Goal: Information Seeking & Learning: Learn about a topic

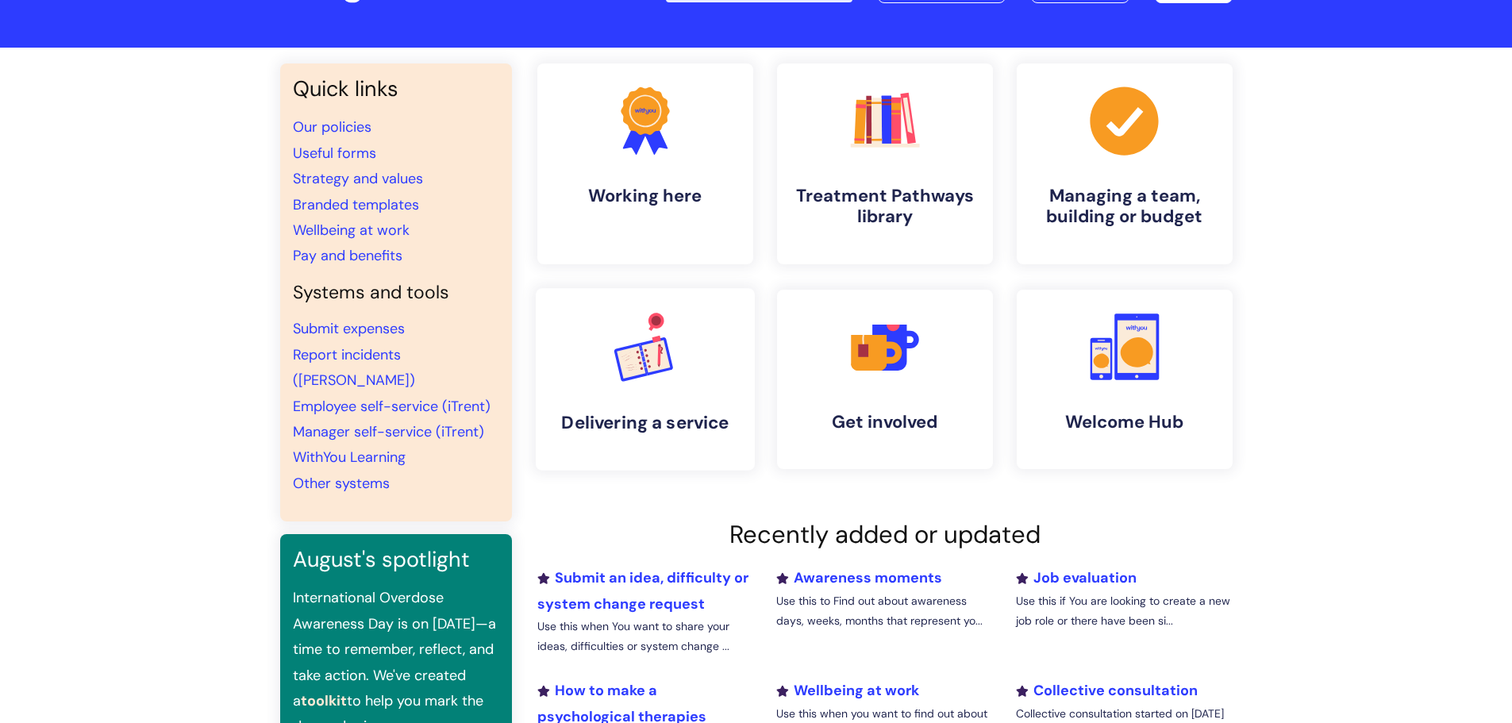
scroll to position [159, 0]
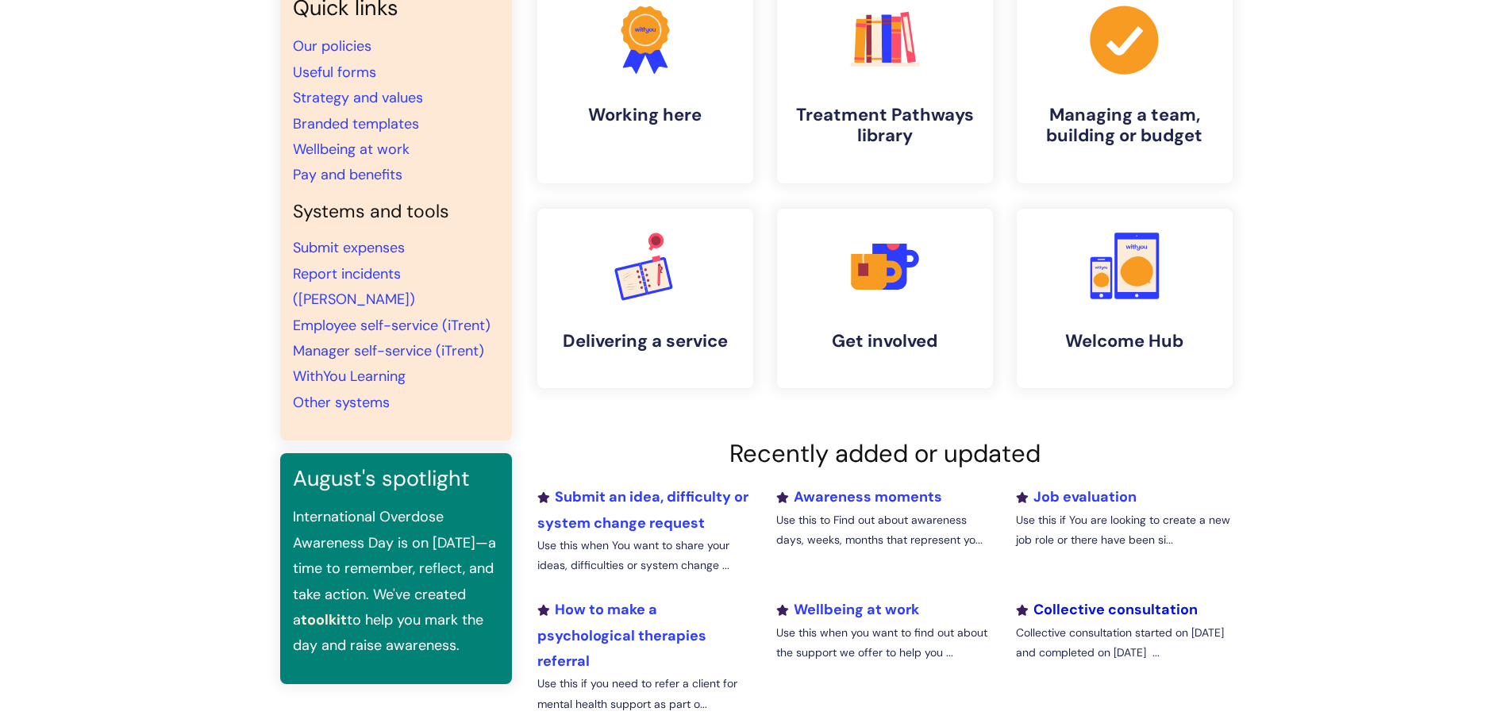
click at [1067, 607] on link "Collective consultation" at bounding box center [1107, 609] width 182 height 19
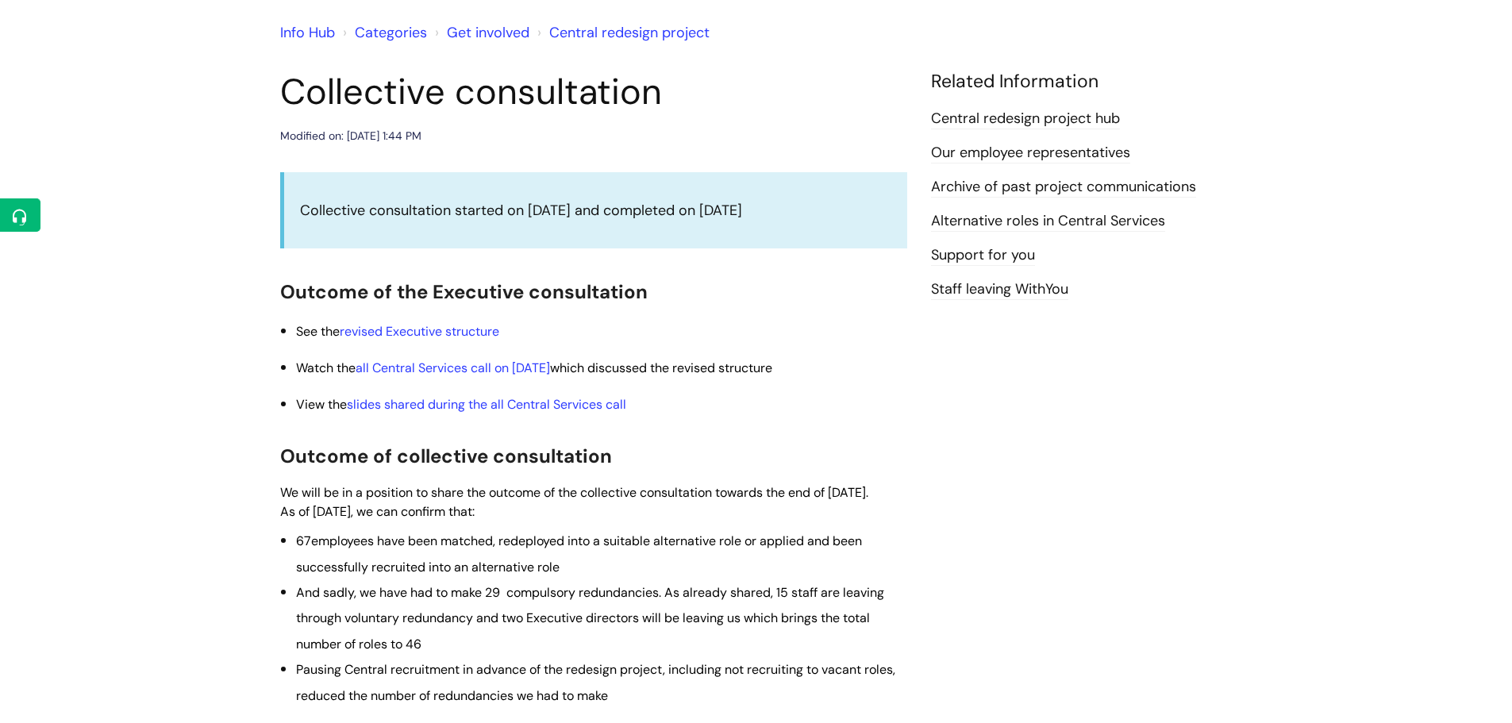
scroll to position [159, 0]
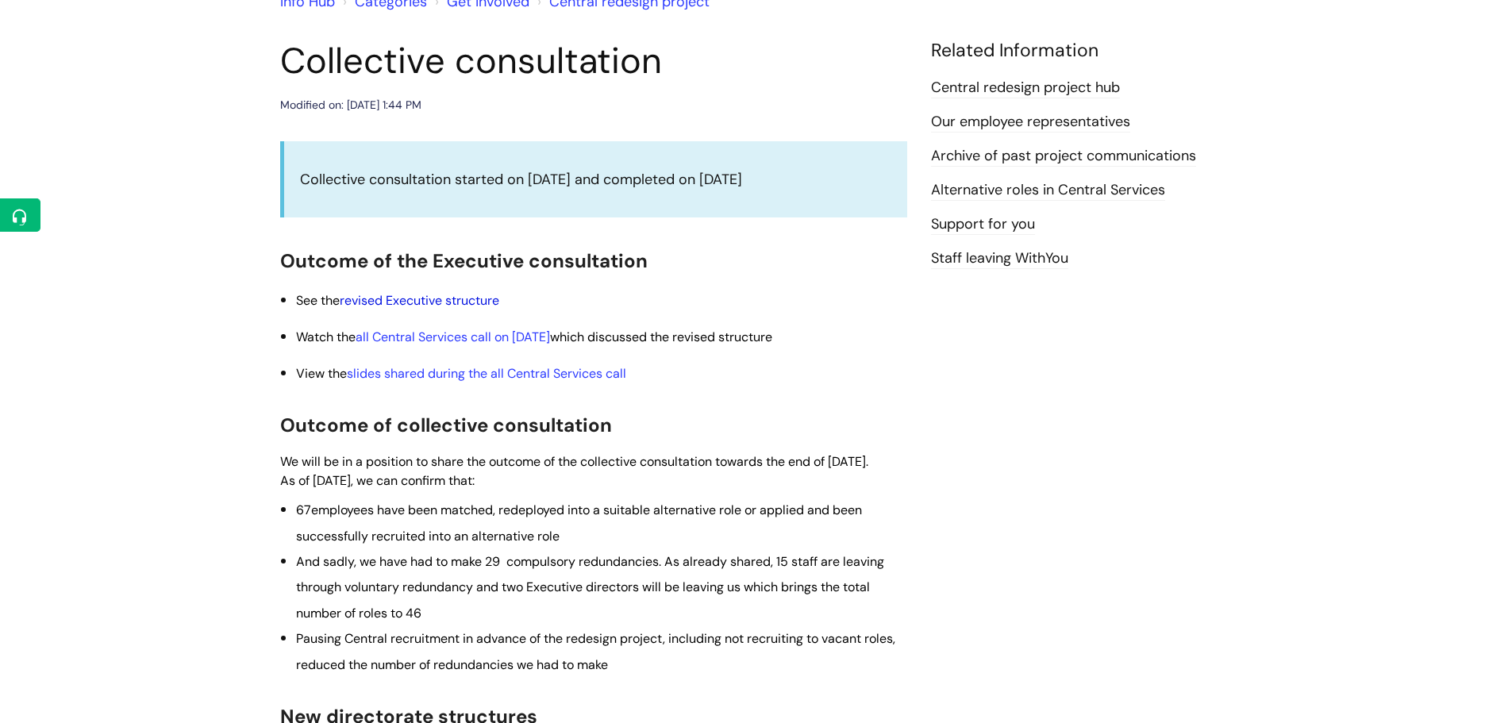
click at [430, 293] on link "revised Executive structure" at bounding box center [420, 300] width 160 height 17
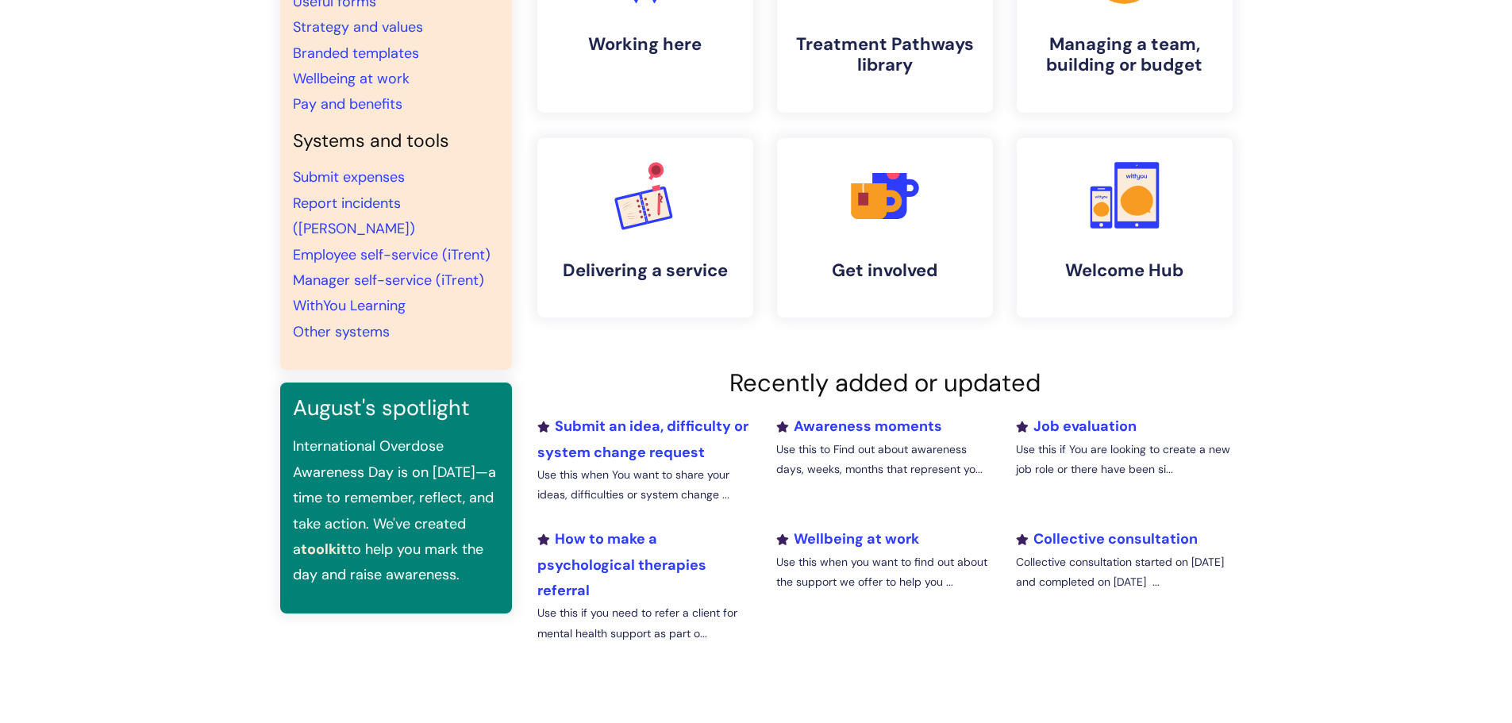
scroll to position [238, 0]
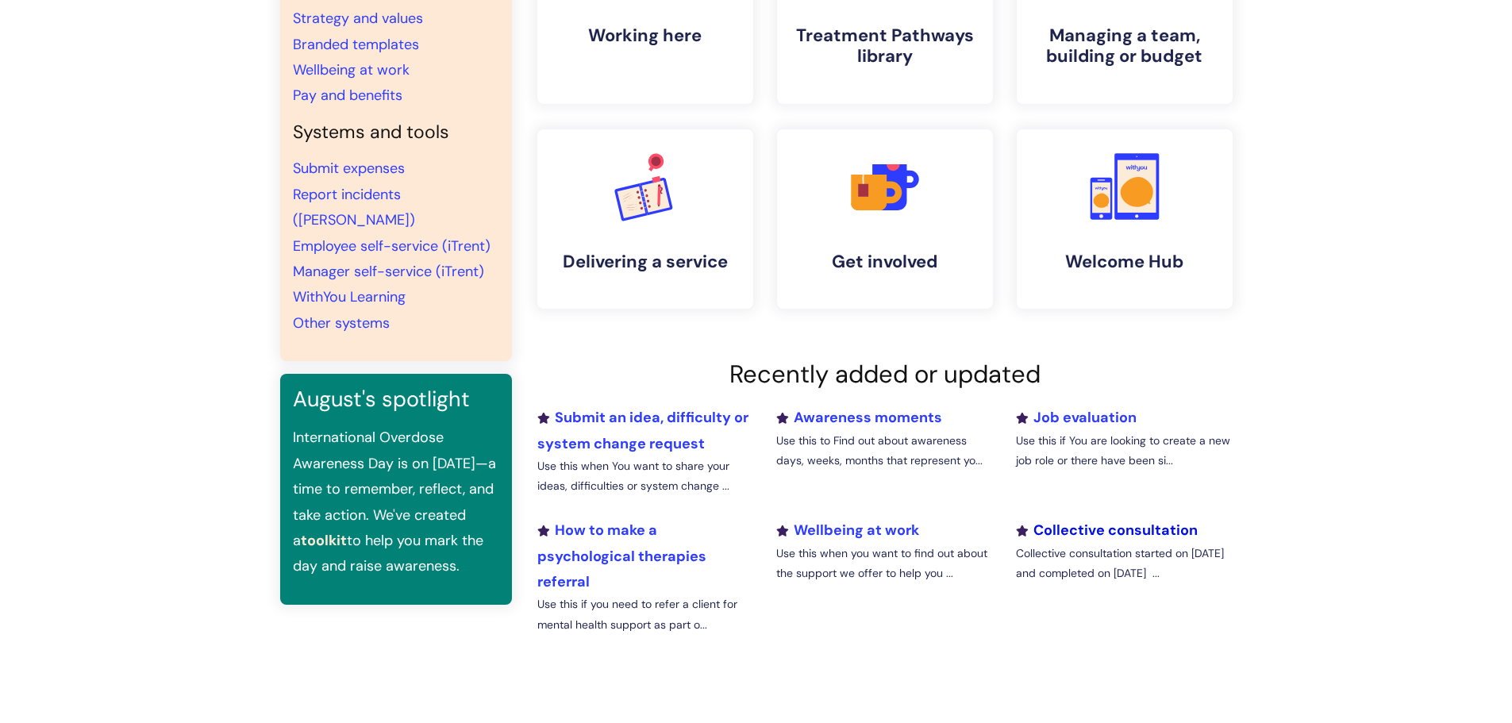
click at [1083, 529] on link "Collective consultation" at bounding box center [1107, 530] width 182 height 19
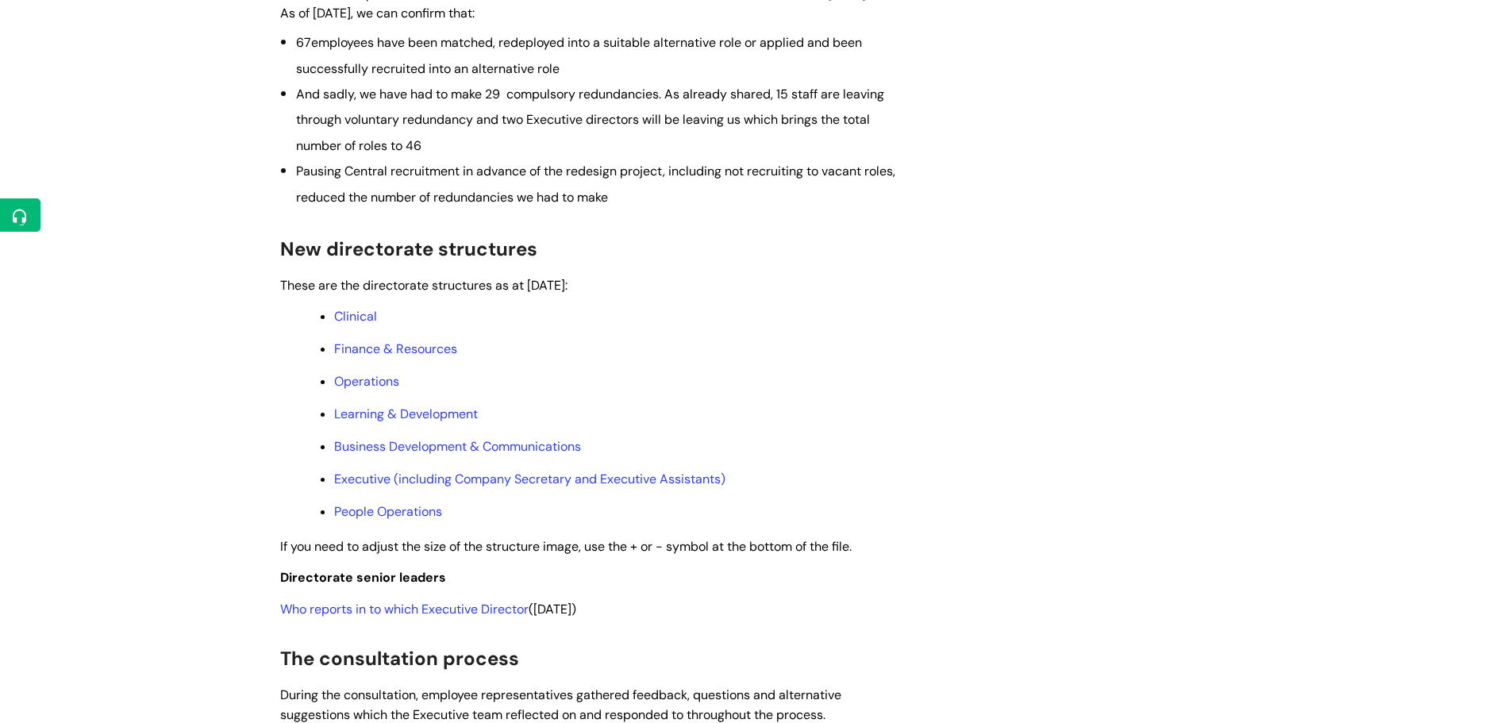
scroll to position [635, 0]
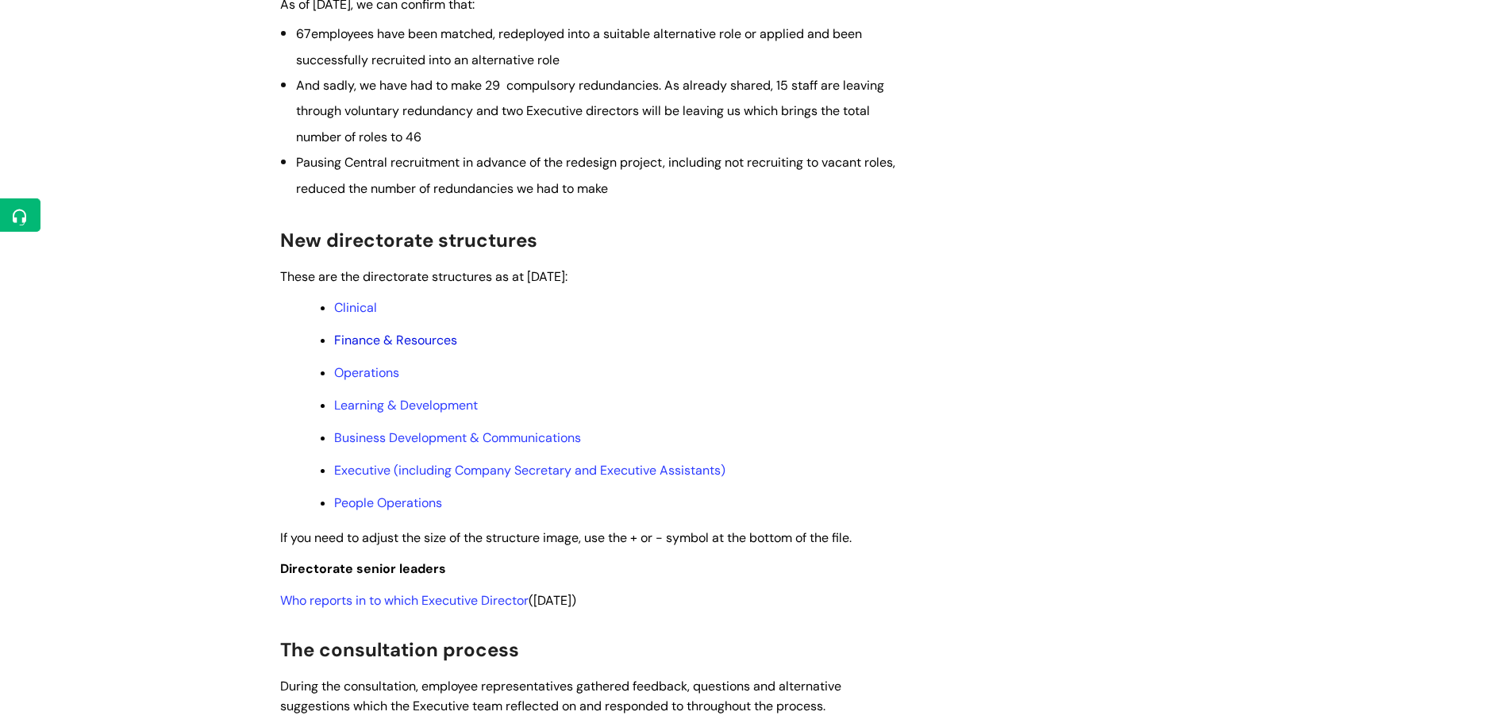
click at [422, 348] on link "Finance & Resources" at bounding box center [395, 340] width 123 height 17
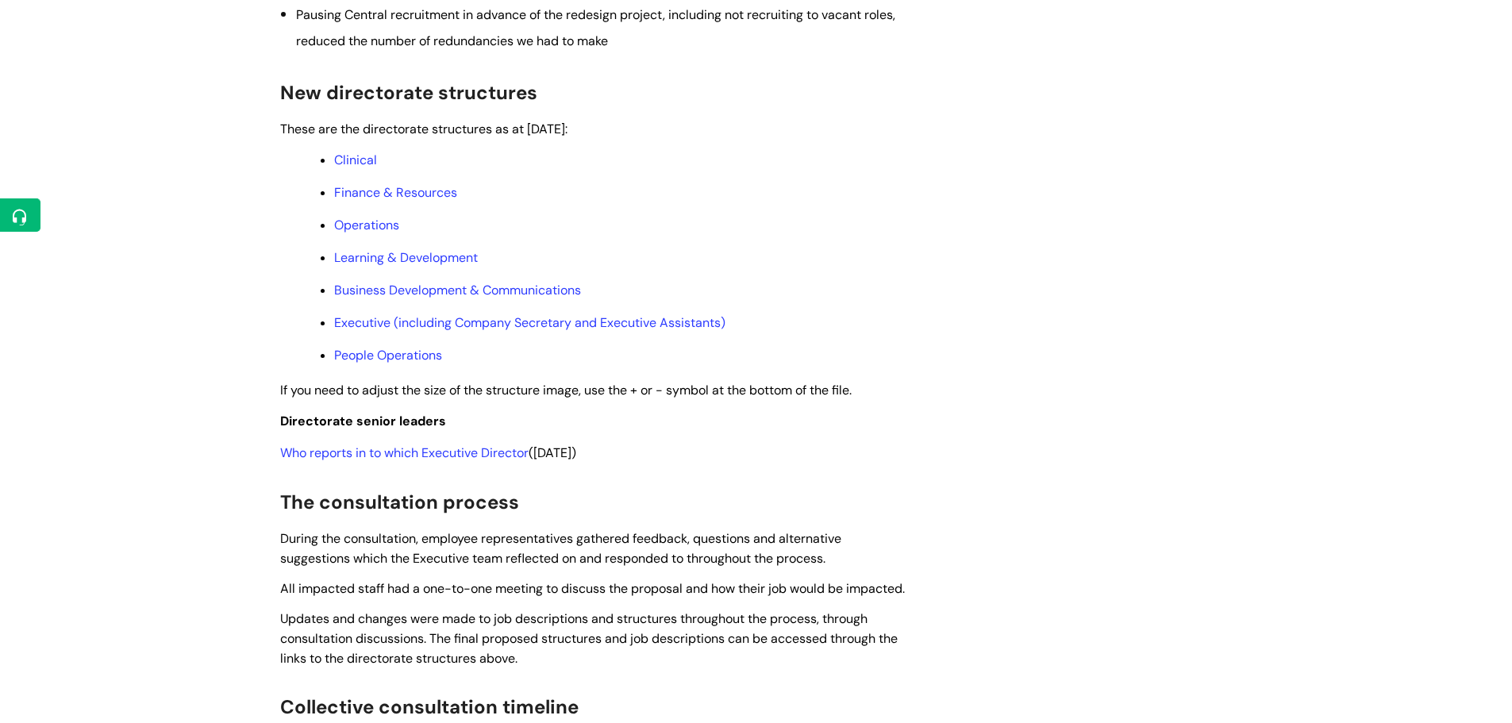
scroll to position [794, 0]
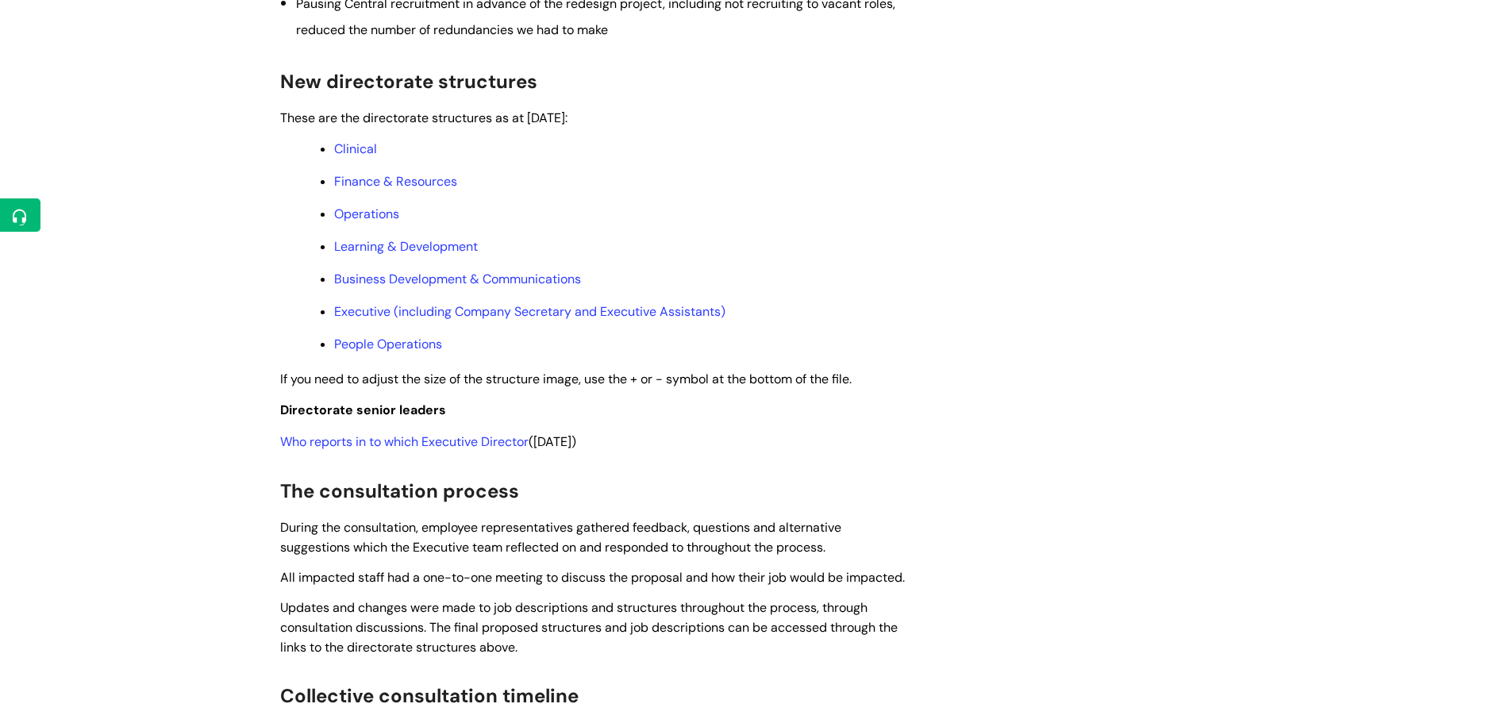
click at [453, 450] on link "Who reports in to which Executive Director" at bounding box center [404, 441] width 248 height 17
